Goal: Task Accomplishment & Management: Complete application form

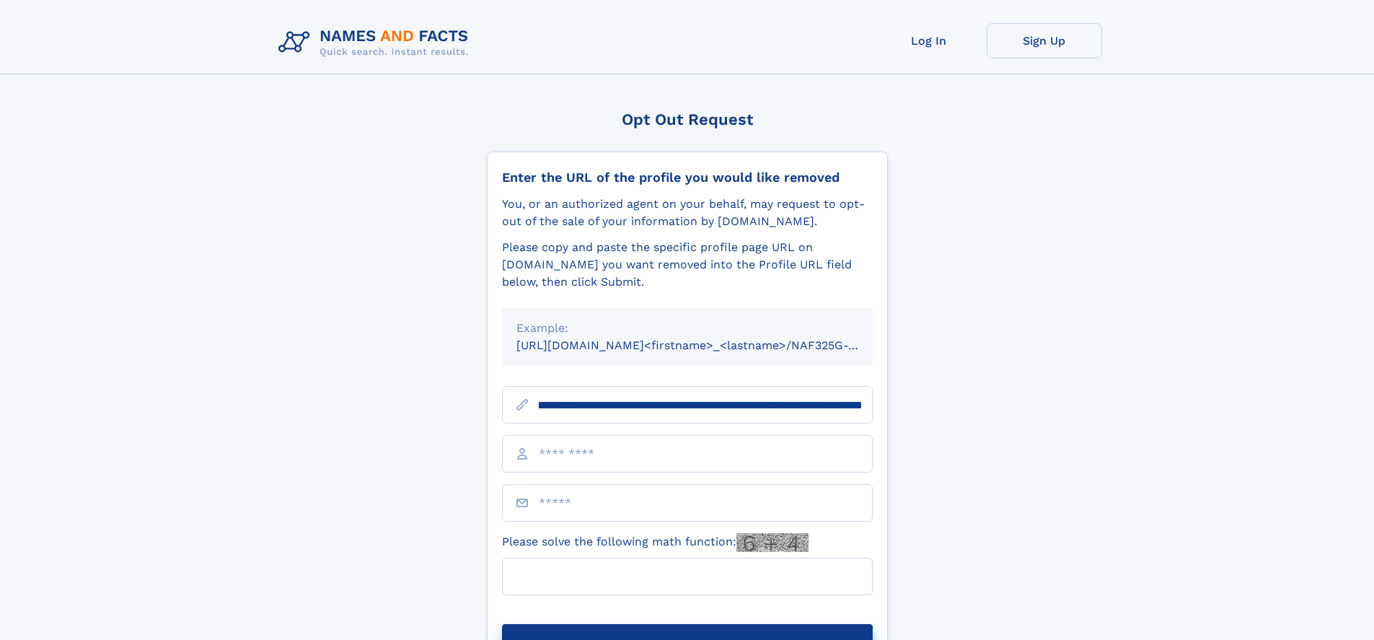
scroll to position [0, 188]
type input "**********"
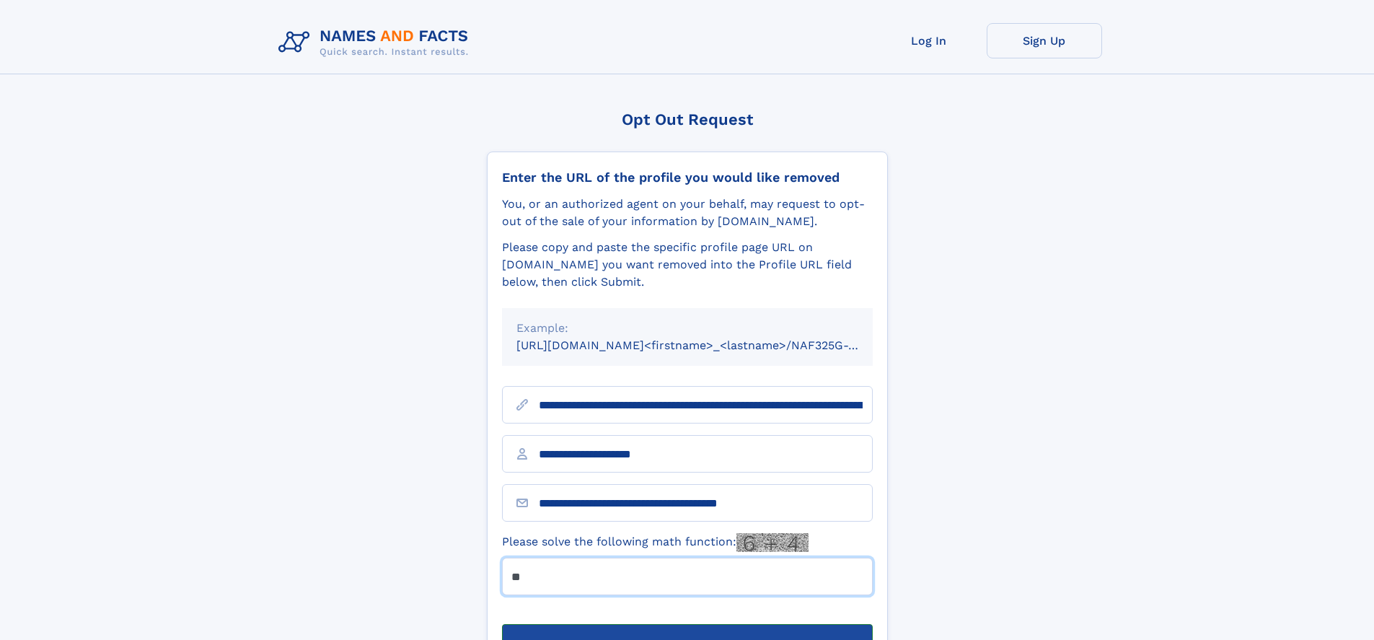
type input "**"
click at [687, 624] on button "Submit Opt Out Request" at bounding box center [687, 647] width 371 height 46
